Goal: Task Accomplishment & Management: Use online tool/utility

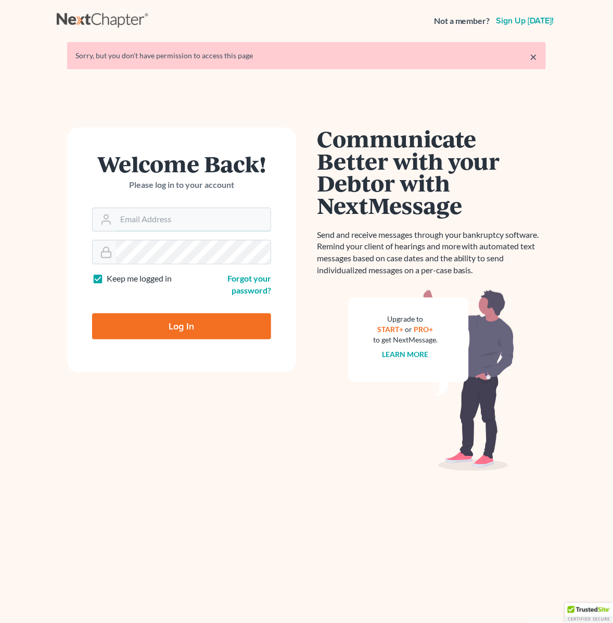
type input "alex@alexsanchezlaw.com"
click at [192, 330] on input "Log In" at bounding box center [181, 326] width 179 height 26
type input "Thinking..."
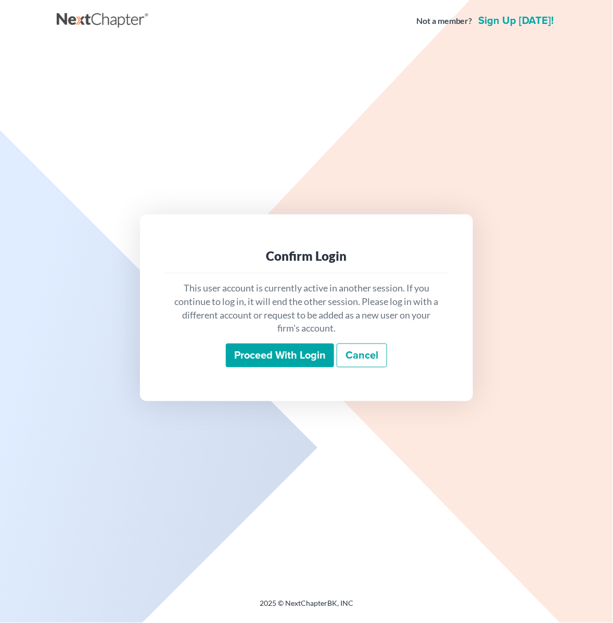
click at [256, 354] on input "Proceed with login" at bounding box center [280, 355] width 108 height 24
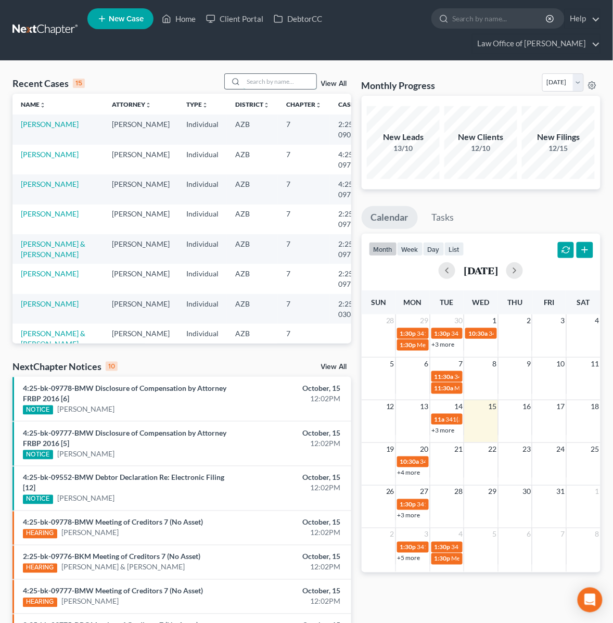
click at [265, 86] on input "search" at bounding box center [279, 81] width 73 height 15
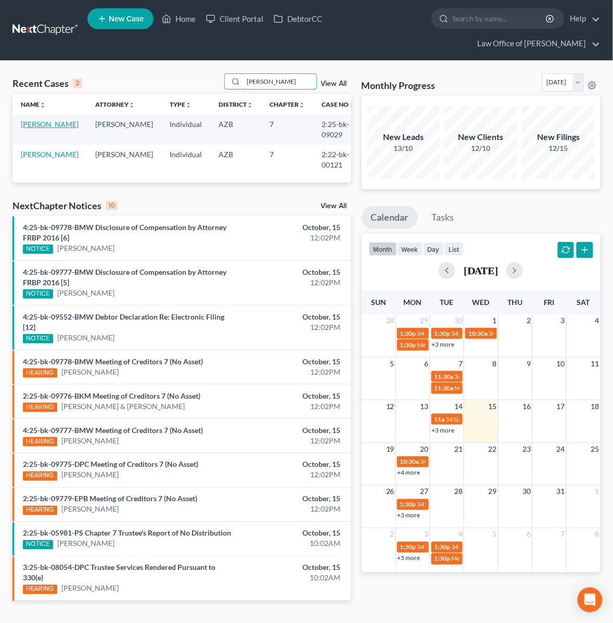
type input "[PERSON_NAME]"
click at [46, 123] on link "[PERSON_NAME]" at bounding box center [50, 124] width 58 height 9
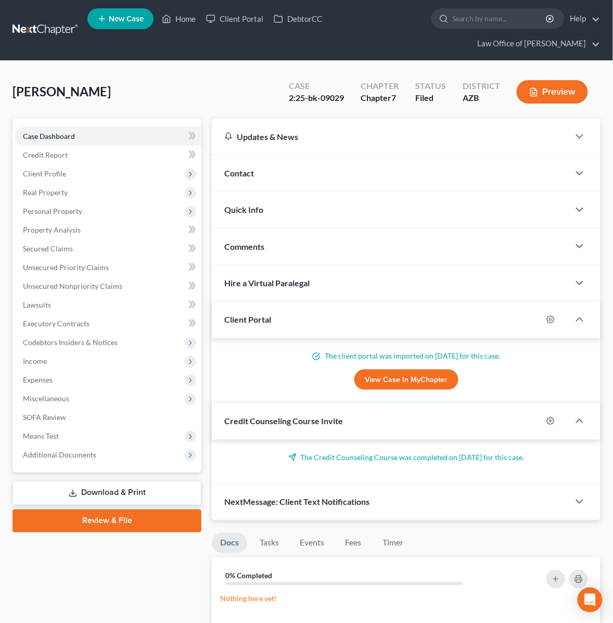
click at [228, 183] on div "Contact" at bounding box center [390, 173] width 357 height 36
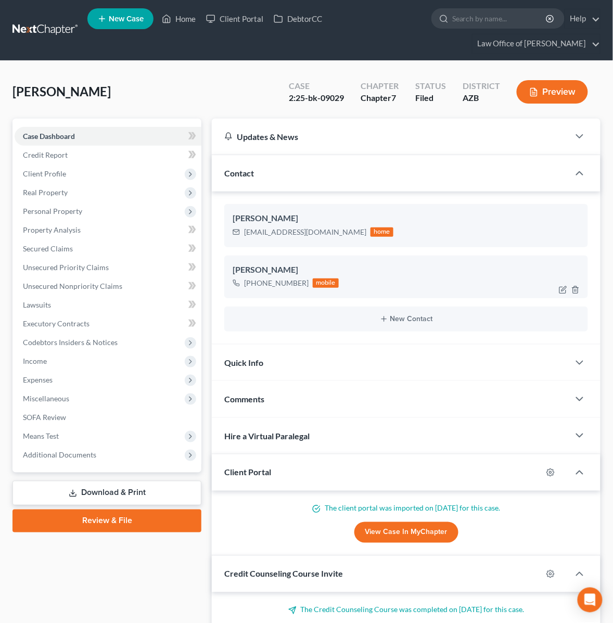
drag, startPoint x: 304, startPoint y: 281, endPoint x: 241, endPoint y: 284, distance: 63.0
click at [241, 284] on div "[PHONE_NUMBER] mobile" at bounding box center [286, 283] width 106 height 14
copy div "[PHONE_NUMBER]"
drag, startPoint x: 317, startPoint y: 231, endPoint x: 240, endPoint y: 235, distance: 76.6
click at [240, 235] on div "[EMAIL_ADDRESS][DOMAIN_NAME] home" at bounding box center [313, 232] width 161 height 14
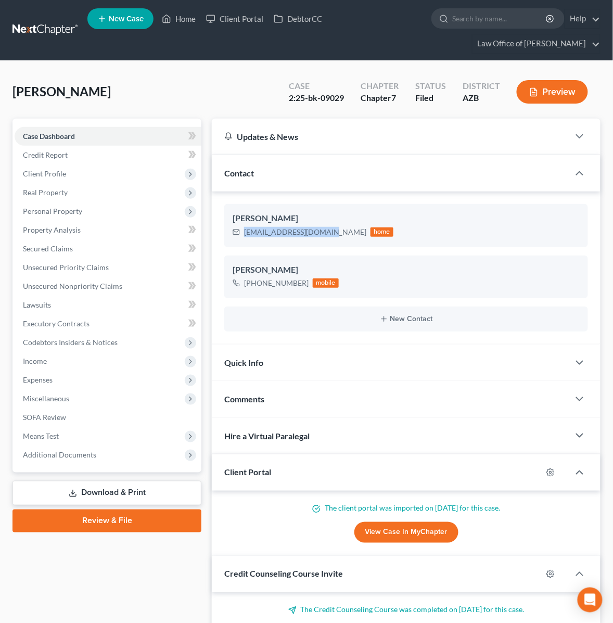
copy div "[EMAIL_ADDRESS][DOMAIN_NAME]"
click at [82, 268] on span "Unsecured Priority Claims" at bounding box center [66, 267] width 86 height 9
